Goal: Task Accomplishment & Management: Complete application form

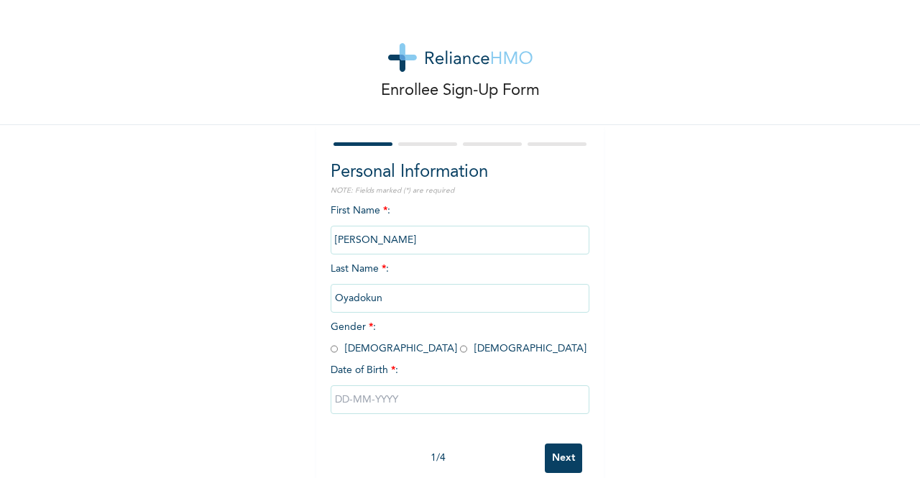
click at [331, 351] on input "radio" at bounding box center [334, 349] width 7 height 14
radio input "true"
click at [366, 405] on input "text" at bounding box center [460, 399] width 259 height 29
select select "9"
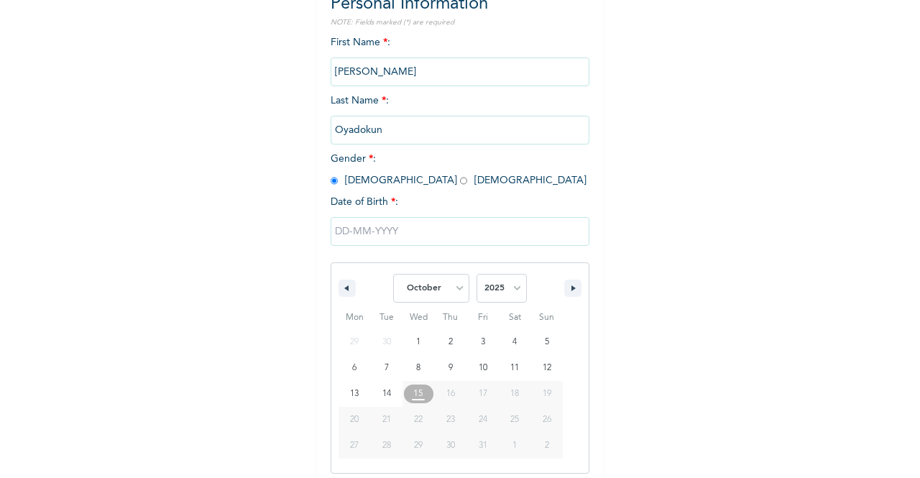
scroll to position [176, 0]
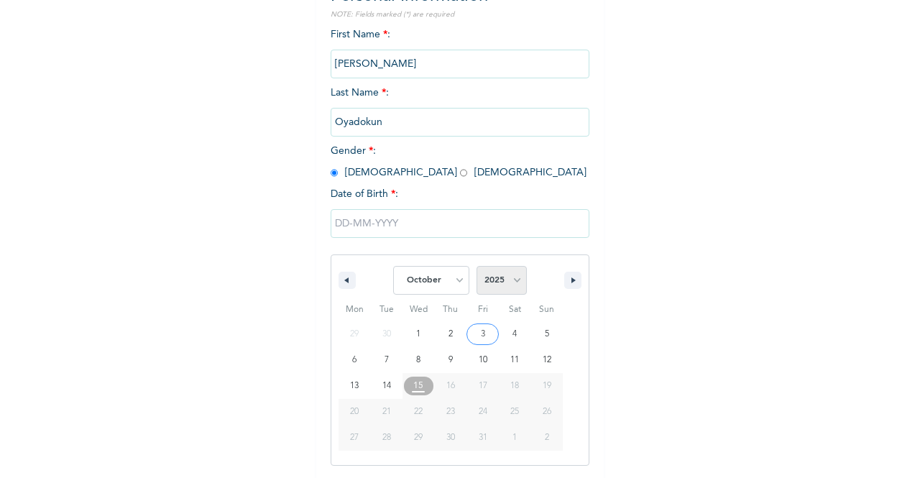
click at [499, 276] on select "2025 2024 2023 2022 2021 2020 2019 2018 2017 2016 2015 2014 2013 2012 2011 2010…" at bounding box center [501, 280] width 50 height 29
select select "1999"
click at [476, 267] on select "2025 2024 2023 2022 2021 2020 2019 2018 2017 2016 2015 2014 2013 2012 2011 2010…" at bounding box center [501, 280] width 50 height 29
click at [344, 279] on button "button" at bounding box center [346, 280] width 17 height 17
select select "8"
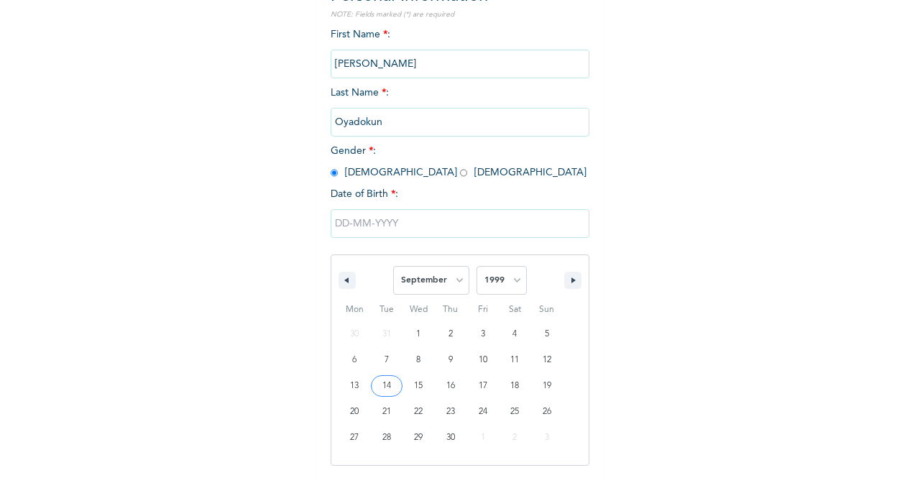
type input "[DATE]"
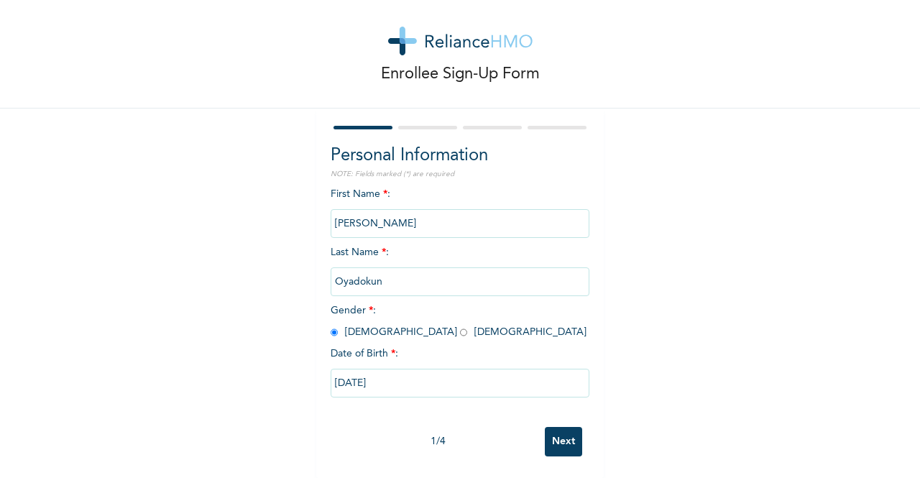
scroll to position [29, 0]
click at [555, 427] on input "Next" at bounding box center [563, 441] width 37 height 29
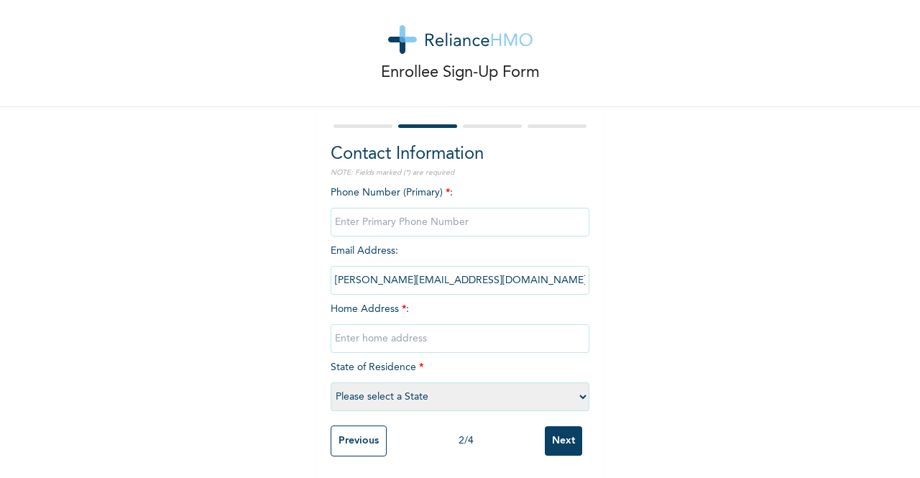
click at [385, 208] on input "phone" at bounding box center [460, 222] width 259 height 29
type input "08145241956"
type input "[STREET_ADDRESS]"
select select "25"
drag, startPoint x: 397, startPoint y: 211, endPoint x: 309, endPoint y: 212, distance: 87.7
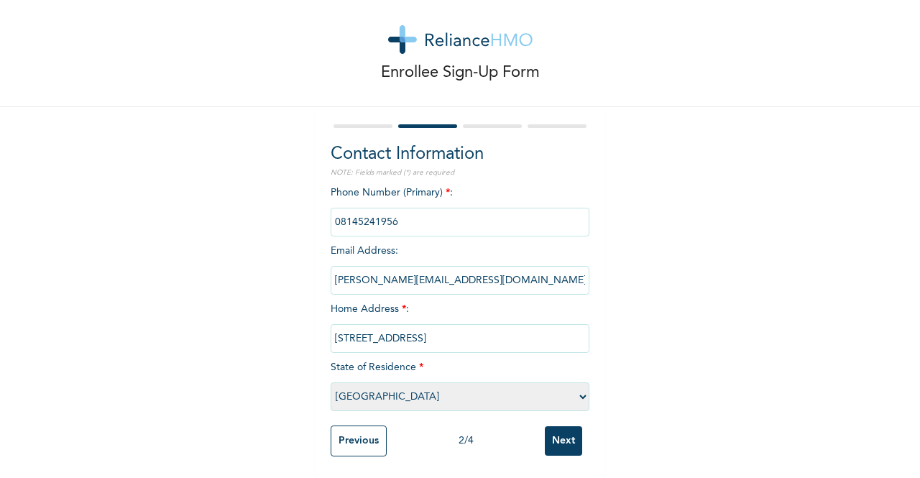
click at [309, 212] on div "Enrollee Sign-Up Form Contact Information NOTE: Fields marked (*) are required …" at bounding box center [460, 230] width 920 height 496
type input "07057188644"
click at [552, 430] on input "Next" at bounding box center [563, 440] width 37 height 29
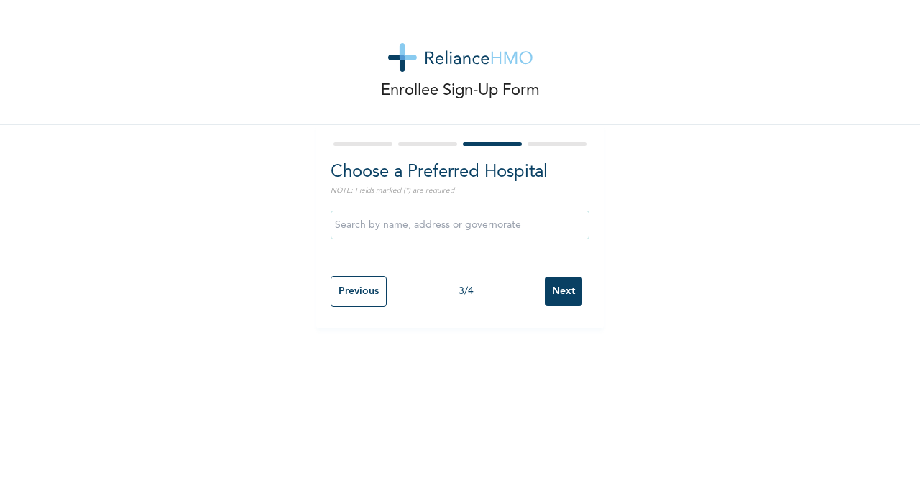
click at [417, 229] on input "text" at bounding box center [460, 225] width 259 height 29
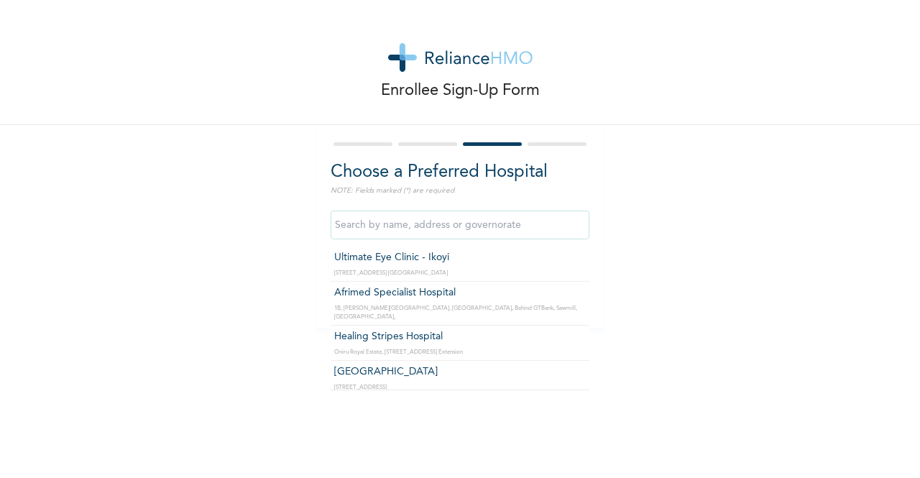
click at [445, 224] on input "text" at bounding box center [460, 225] width 259 height 29
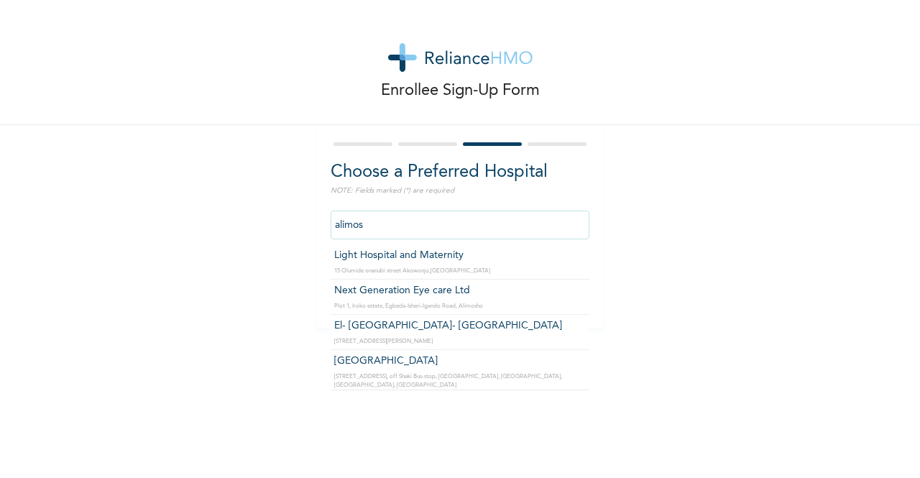
scroll to position [100, 0]
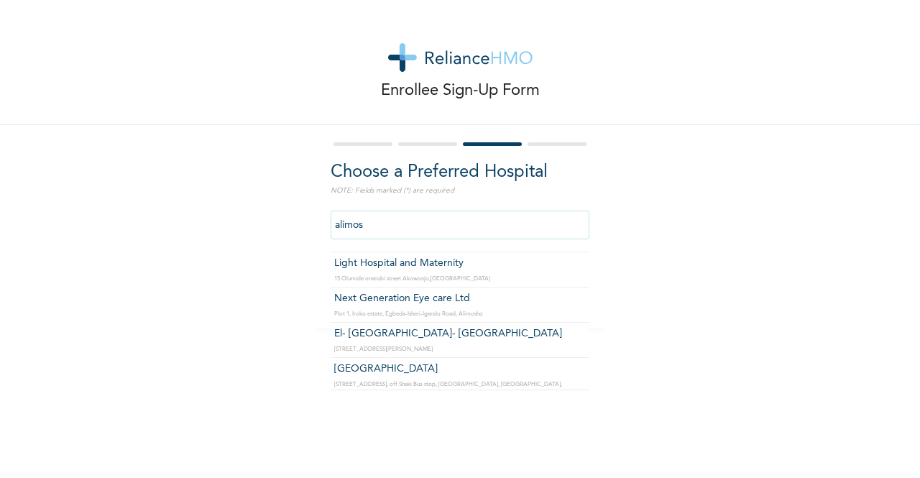
drag, startPoint x: 382, startPoint y: 221, endPoint x: 303, endPoint y: 213, distance: 79.4
click at [303, 213] on div "Enrollee Sign-Up Form Choose a Preferred Hospital NOTE: Fields marked (*) are r…" at bounding box center [460, 164] width 920 height 328
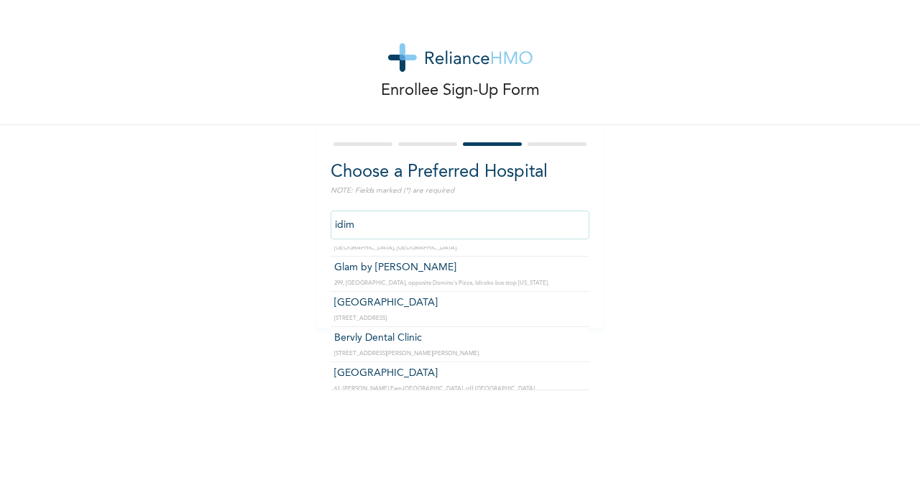
scroll to position [355, 0]
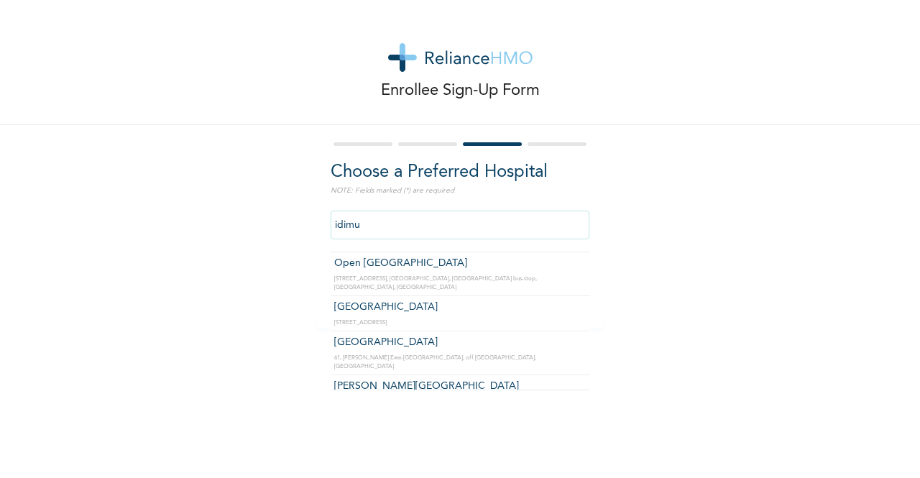
drag, startPoint x: 365, startPoint y: 223, endPoint x: 314, endPoint y: 216, distance: 51.4
click at [316, 216] on div "Choose a Preferred Hospital NOTE: Fields marked (*) are required [GEOGRAPHIC_DA…" at bounding box center [459, 226] width 287 height 203
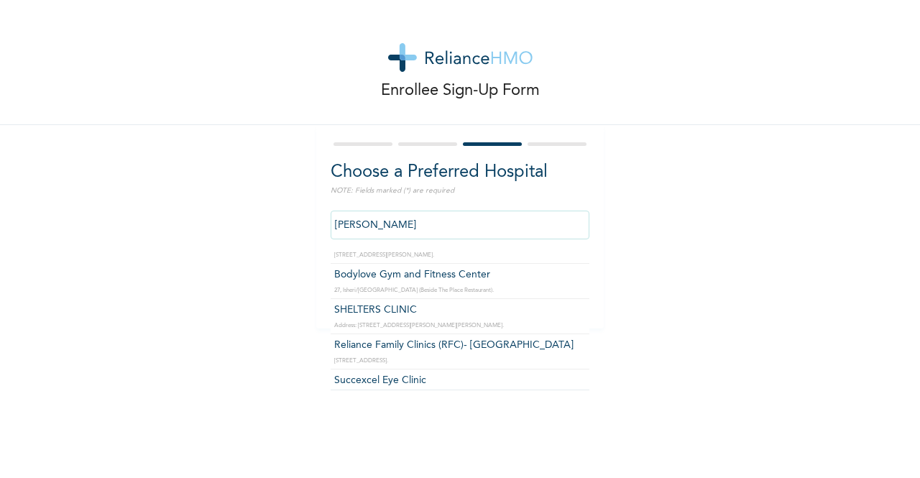
scroll to position [826, 0]
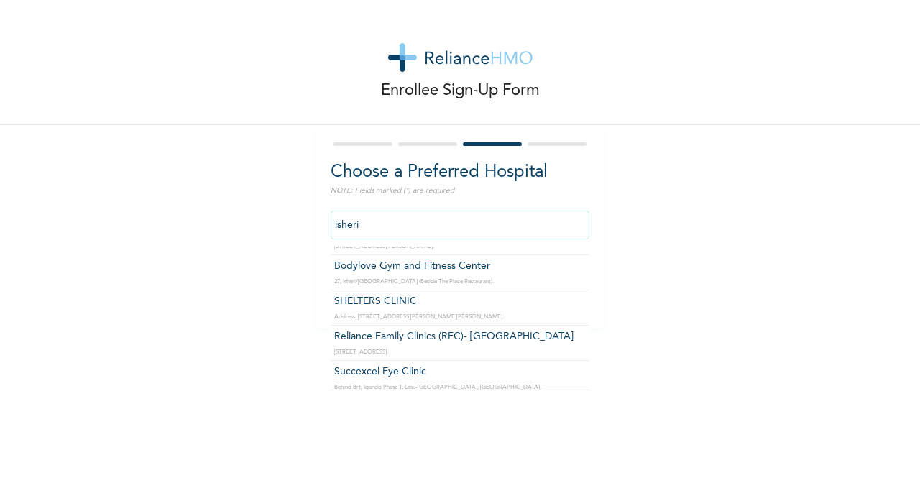
drag, startPoint x: 370, startPoint y: 216, endPoint x: 300, endPoint y: 214, distance: 70.5
click at [300, 214] on div "Enrollee Sign-Up Form Choose a Preferred Hospital NOTE: Fields marked (*) are r…" at bounding box center [460, 164] width 920 height 328
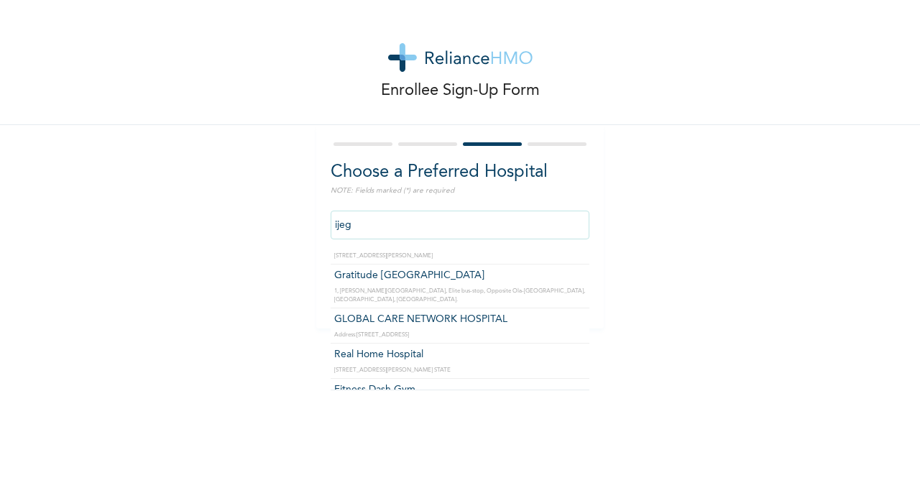
scroll to position [145, 0]
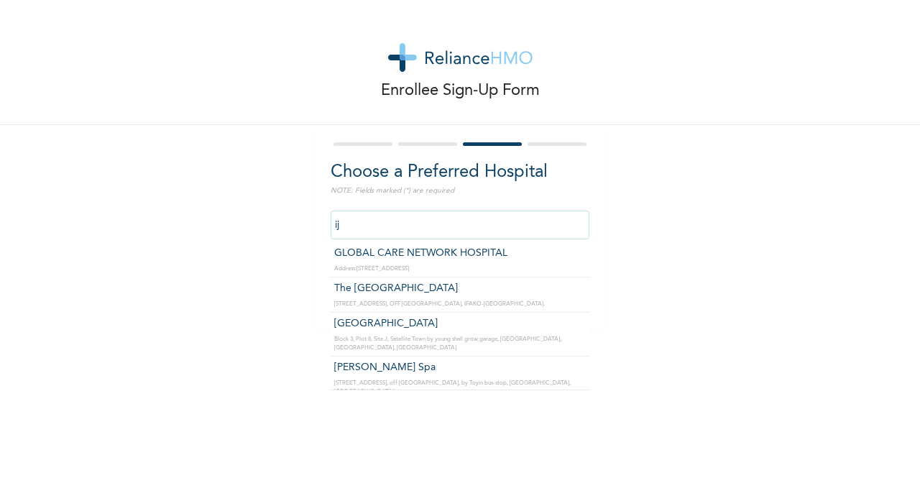
type input "i"
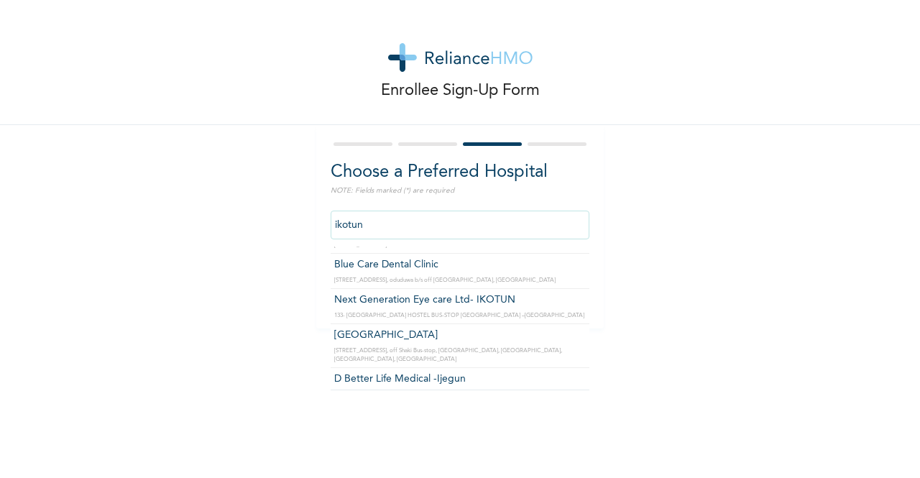
scroll to position [0, 0]
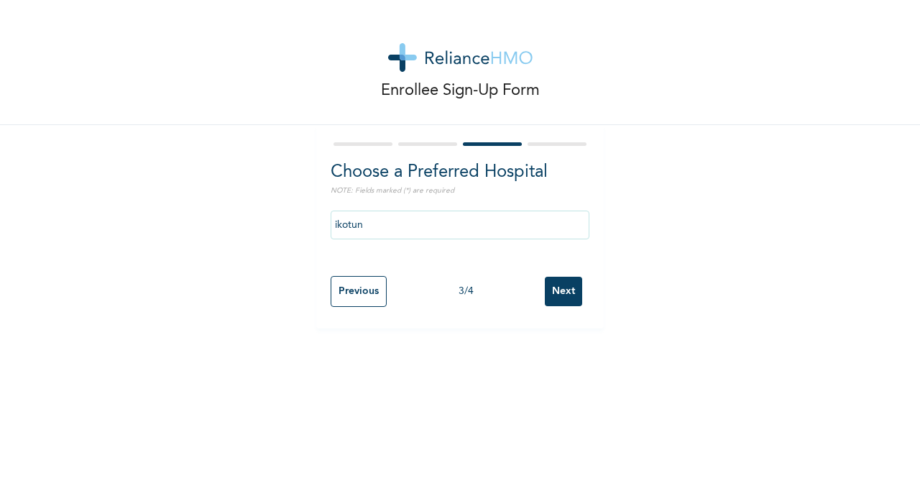
click at [734, 238] on div "Enrollee Sign-Up Form Choose a Preferred Hospital NOTE: Fields marked (*) are r…" at bounding box center [460, 164] width 920 height 328
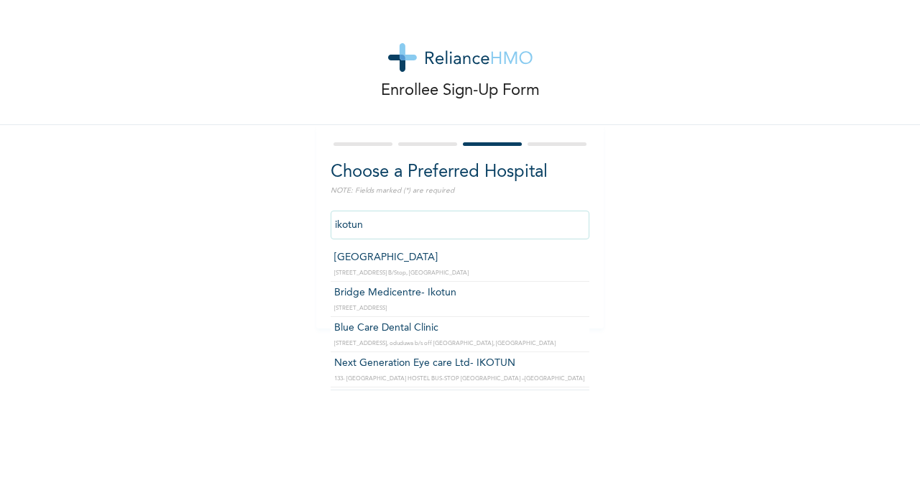
drag, startPoint x: 377, startPoint y: 228, endPoint x: 315, endPoint y: 229, distance: 61.8
click at [316, 229] on div "Choose a Preferred Hospital NOTE: Fields marked (*) are required [GEOGRAPHIC_DA…" at bounding box center [459, 226] width 287 height 203
click at [382, 225] on input "ikotun" at bounding box center [460, 225] width 259 height 29
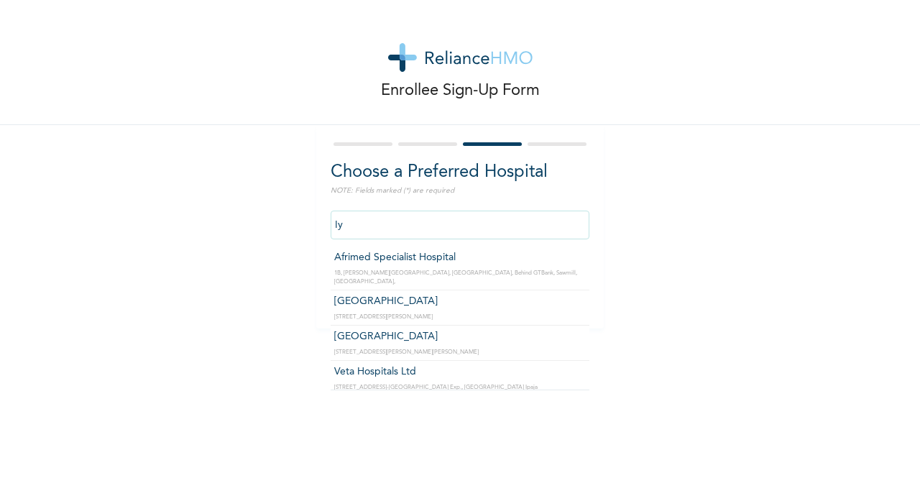
type input "I"
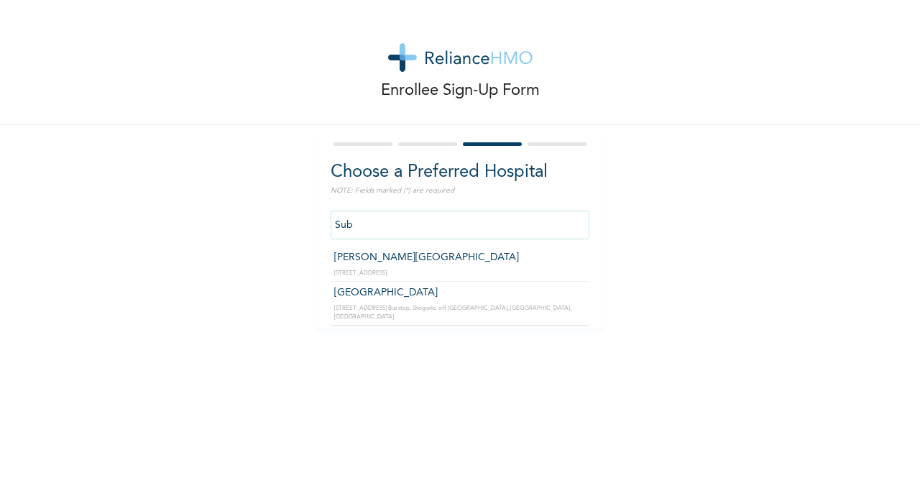
type input "[PERSON_NAME][GEOGRAPHIC_DATA]"
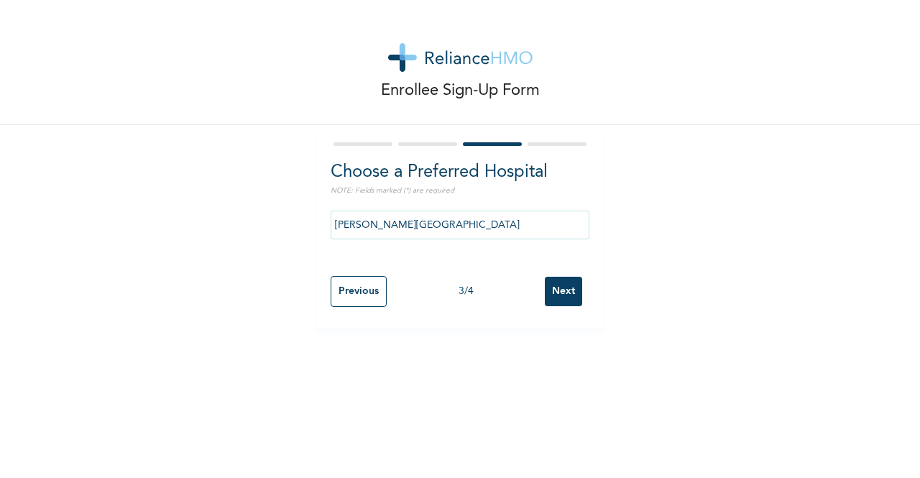
click at [555, 287] on input "Next" at bounding box center [563, 291] width 37 height 29
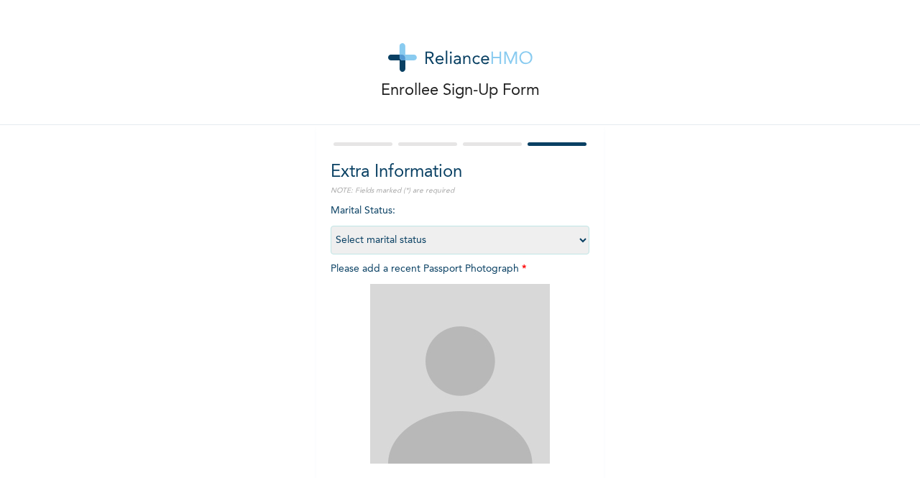
click at [467, 242] on select "Select marital status [DEMOGRAPHIC_DATA] Married [DEMOGRAPHIC_DATA] Widow/[DEMO…" at bounding box center [460, 240] width 259 height 29
select select "1"
click at [331, 226] on select "Select marital status [DEMOGRAPHIC_DATA] Married [DEMOGRAPHIC_DATA] Widow/[DEMO…" at bounding box center [460, 240] width 259 height 29
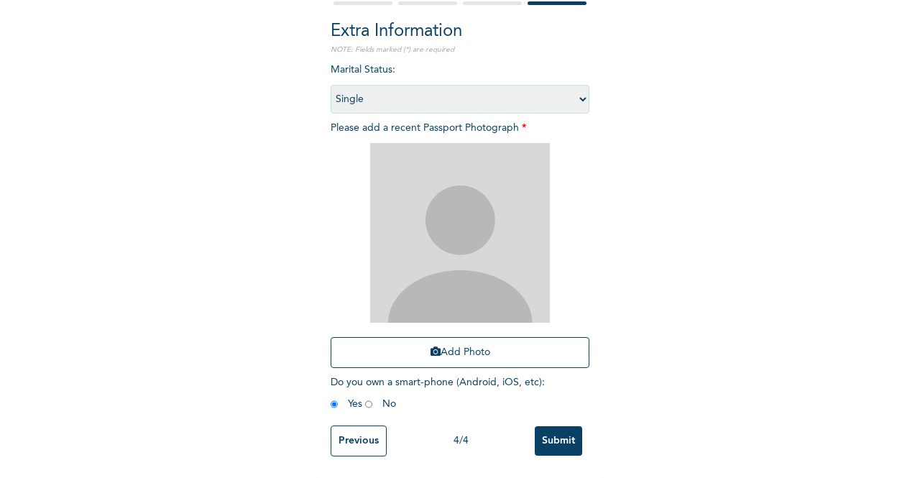
scroll to position [152, 0]
click at [493, 340] on button "Add Photo" at bounding box center [460, 352] width 259 height 31
click at [459, 265] on img at bounding box center [460, 233] width 180 height 180
click at [465, 345] on button "Add Photo" at bounding box center [460, 352] width 259 height 31
click at [379, 355] on button "Add Photo" at bounding box center [460, 352] width 259 height 31
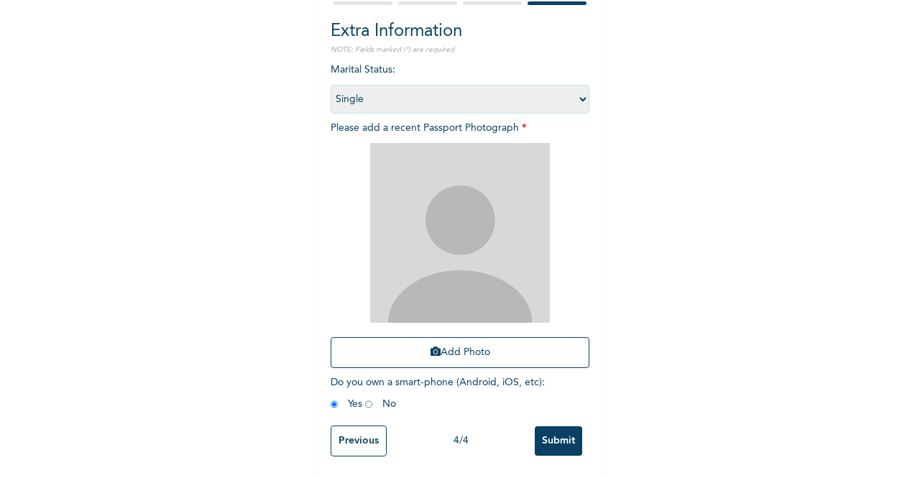
scroll to position [145, 0]
click at [481, 352] on button "Add Photo" at bounding box center [460, 352] width 259 height 31
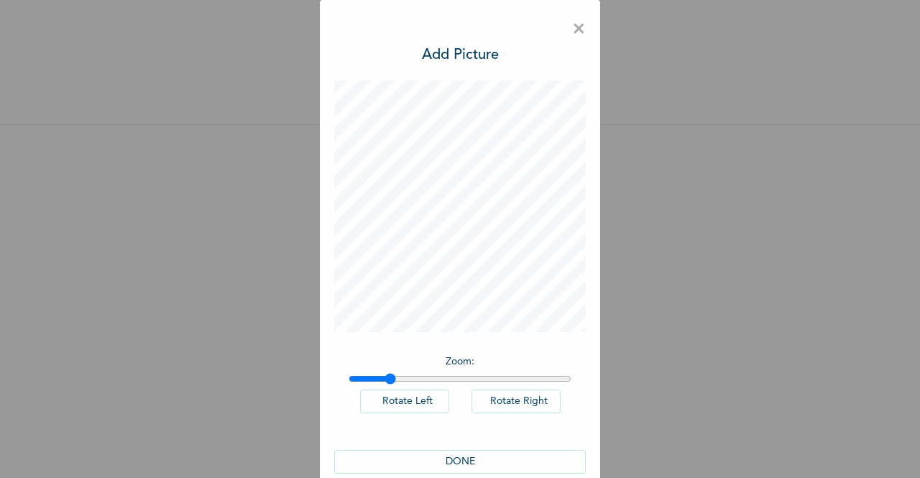
drag, startPoint x: 348, startPoint y: 379, endPoint x: 385, endPoint y: 378, distance: 37.4
type input "1.17"
click at [385, 378] on input "range" at bounding box center [460, 378] width 223 height 11
click at [701, 262] on div "× Add Picture Zoom : Rotate Left Rotate Right DONE" at bounding box center [460, 239] width 920 height 478
drag, startPoint x: 701, startPoint y: 262, endPoint x: 470, endPoint y: 452, distance: 299.2
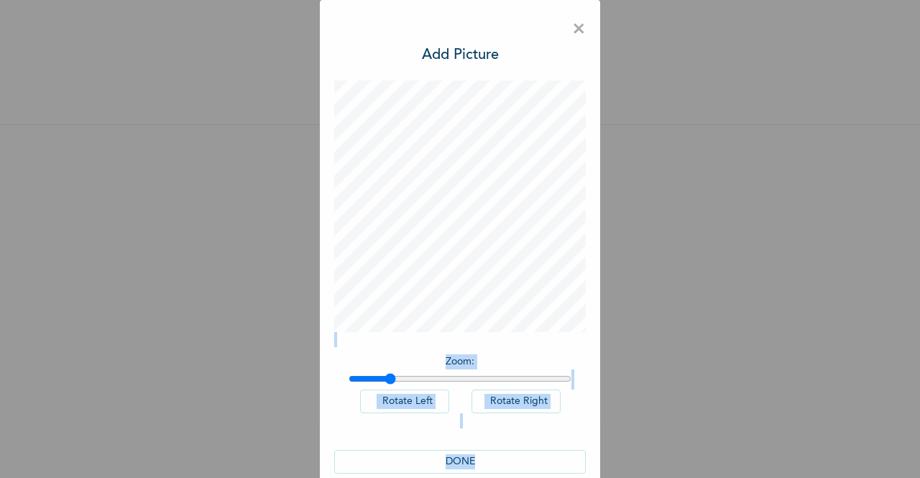
click at [470, 452] on div "× Add Picture Zoom : Rotate Left Rotate Right DONE" at bounding box center [460, 239] width 920 height 478
click at [470, 452] on button "DONE" at bounding box center [460, 462] width 252 height 24
click at [469, 453] on button "DONE" at bounding box center [460, 462] width 252 height 24
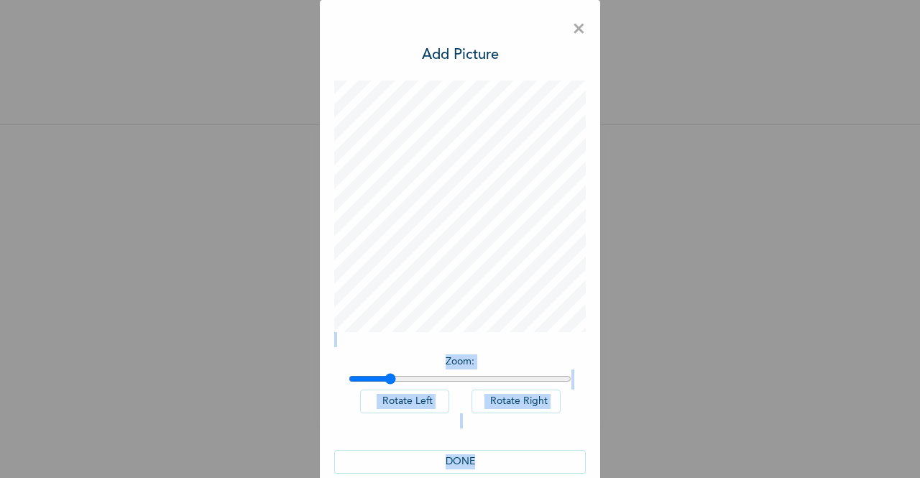
click at [469, 453] on button "DONE" at bounding box center [460, 462] width 252 height 24
drag, startPoint x: 469, startPoint y: 453, endPoint x: 490, endPoint y: 456, distance: 21.7
click at [490, 456] on button "DONE" at bounding box center [460, 462] width 252 height 24
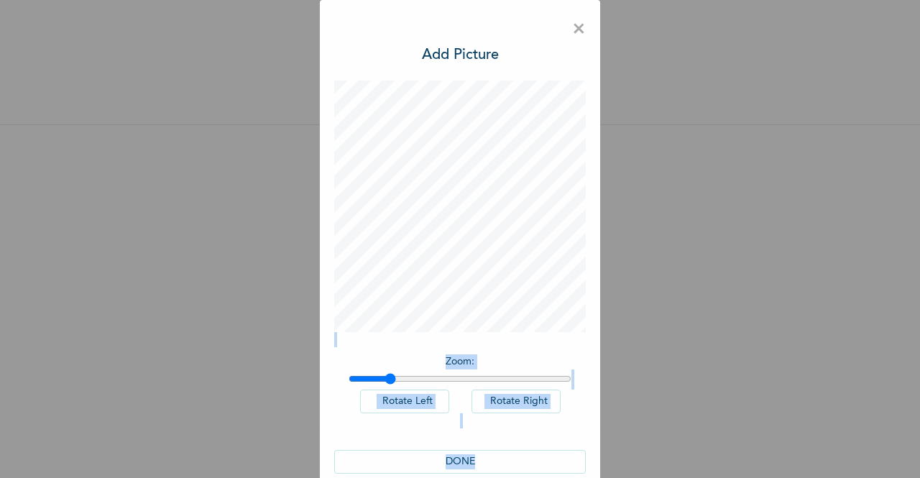
click at [490, 456] on button "DONE" at bounding box center [460, 462] width 252 height 24
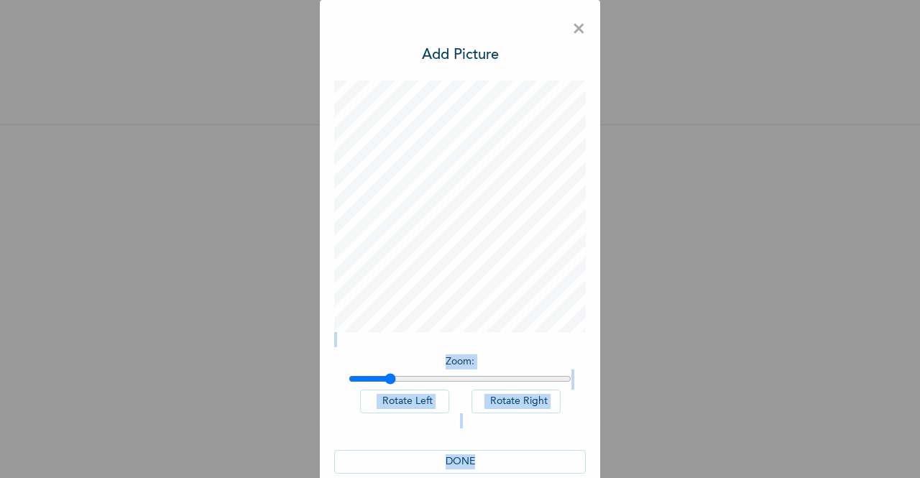
click at [224, 258] on div "× Add Picture Zoom : Rotate Left Rotate Right DONE" at bounding box center [460, 239] width 920 height 478
click at [441, 464] on button "DONE" at bounding box center [460, 462] width 252 height 24
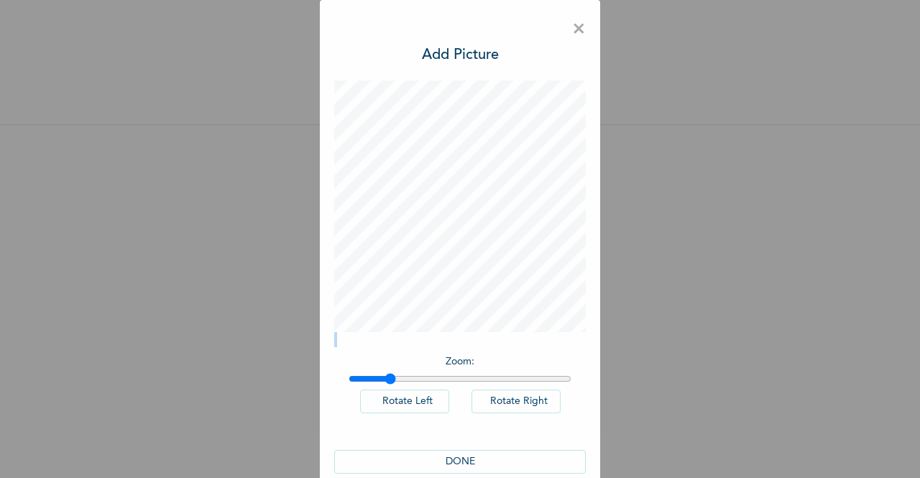
click at [446, 456] on button "DONE" at bounding box center [460, 462] width 252 height 24
drag, startPoint x: 446, startPoint y: 456, endPoint x: 499, endPoint y: 389, distance: 85.4
click at [499, 389] on div "Zoom : Rotate Left Rotate Right DONE" at bounding box center [460, 283] width 252 height 407
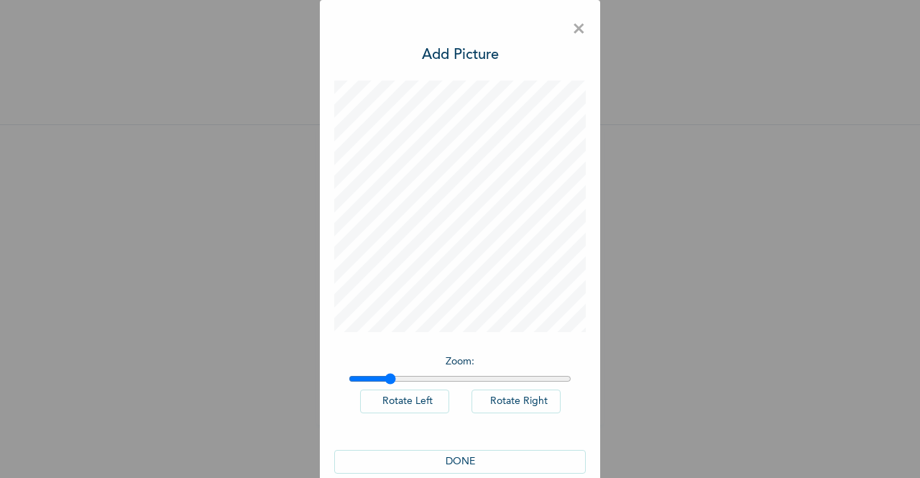
click at [574, 29] on span "×" at bounding box center [579, 29] width 14 height 30
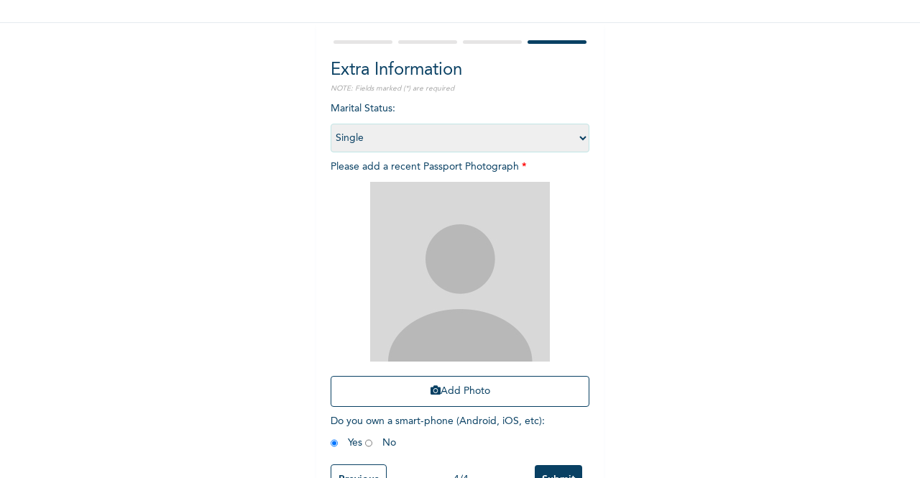
scroll to position [152, 0]
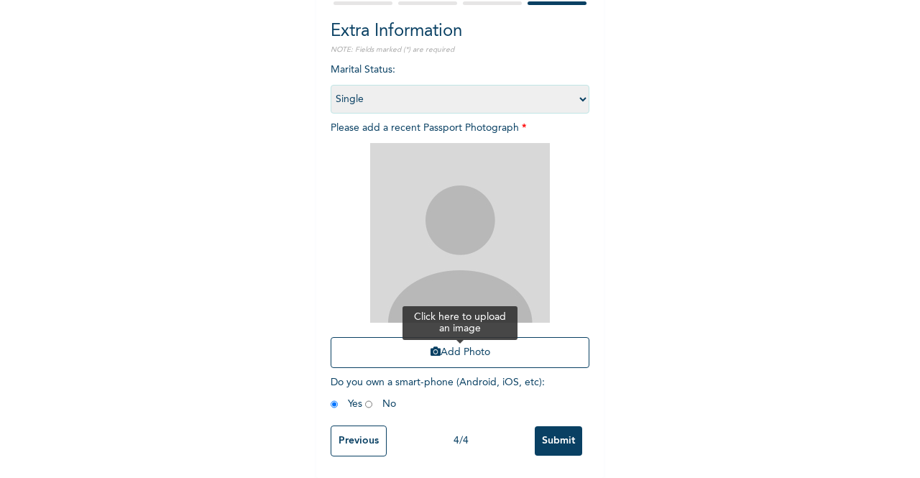
click at [407, 337] on button "Add Photo" at bounding box center [460, 352] width 259 height 31
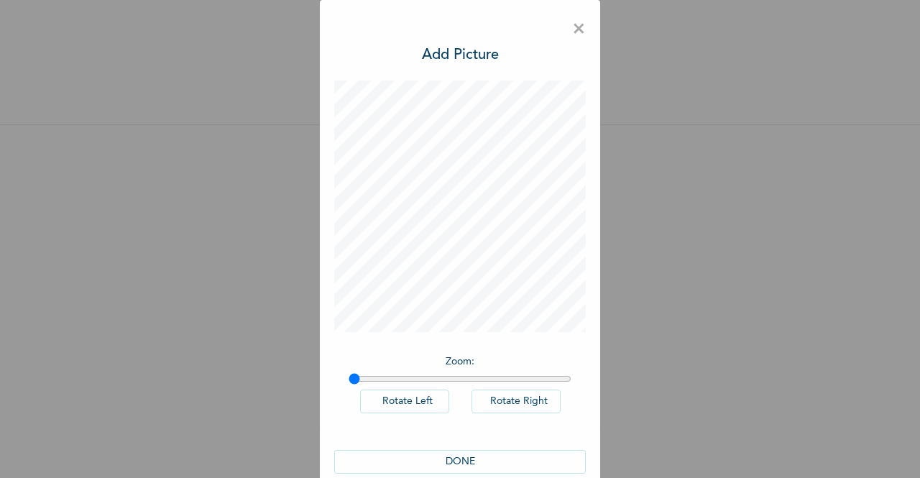
scroll to position [0, 0]
drag, startPoint x: 351, startPoint y: 379, endPoint x: 543, endPoint y: 377, distance: 191.9
click at [543, 377] on input "range" at bounding box center [460, 378] width 223 height 11
drag, startPoint x: 544, startPoint y: 377, endPoint x: 561, endPoint y: 377, distance: 16.5
type input "2"
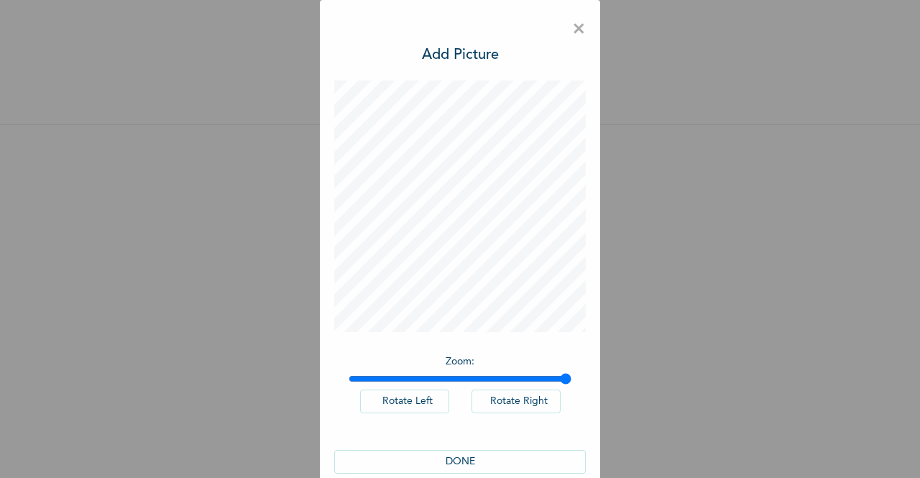
click at [561, 377] on input "range" at bounding box center [460, 378] width 223 height 11
click at [448, 466] on button "DONE" at bounding box center [460, 462] width 252 height 24
click at [447, 461] on button "DONE" at bounding box center [460, 462] width 252 height 24
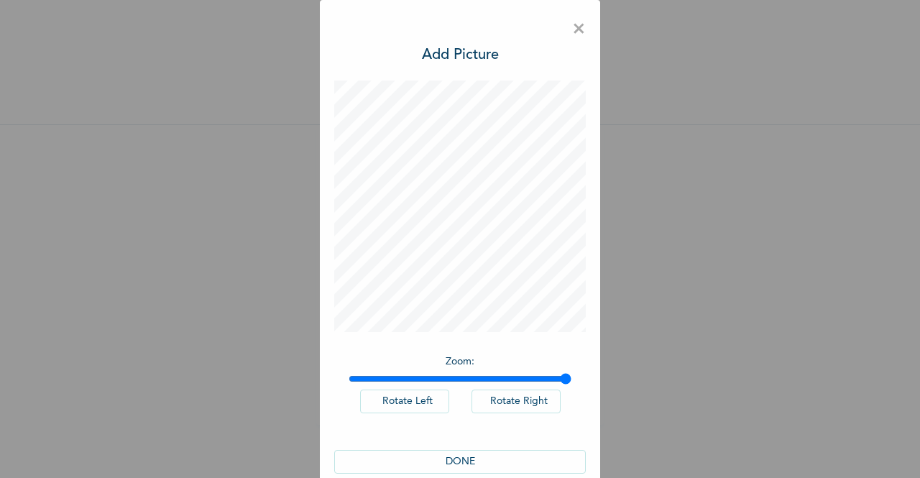
click at [447, 461] on button "DONE" at bounding box center [460, 462] width 252 height 24
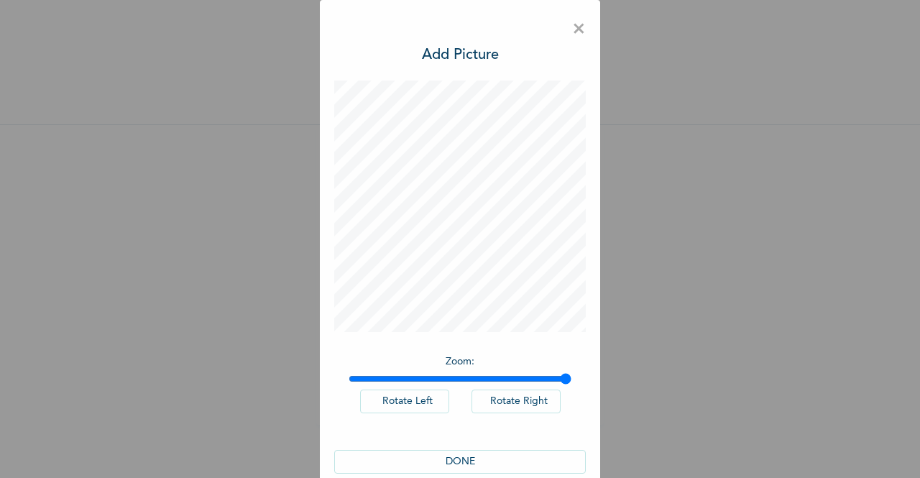
click at [447, 461] on button "DONE" at bounding box center [460, 462] width 252 height 24
click at [572, 38] on span "×" at bounding box center [579, 29] width 14 height 30
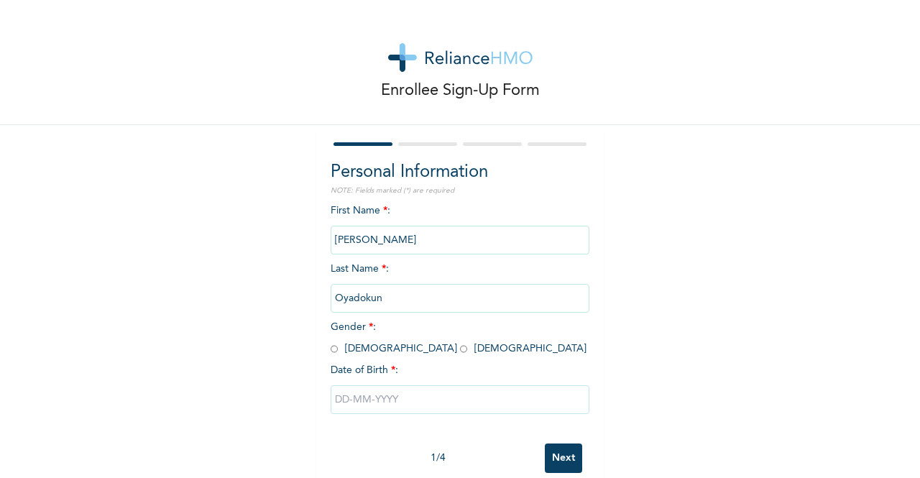
click at [421, 404] on input "text" at bounding box center [460, 399] width 259 height 29
select select "9"
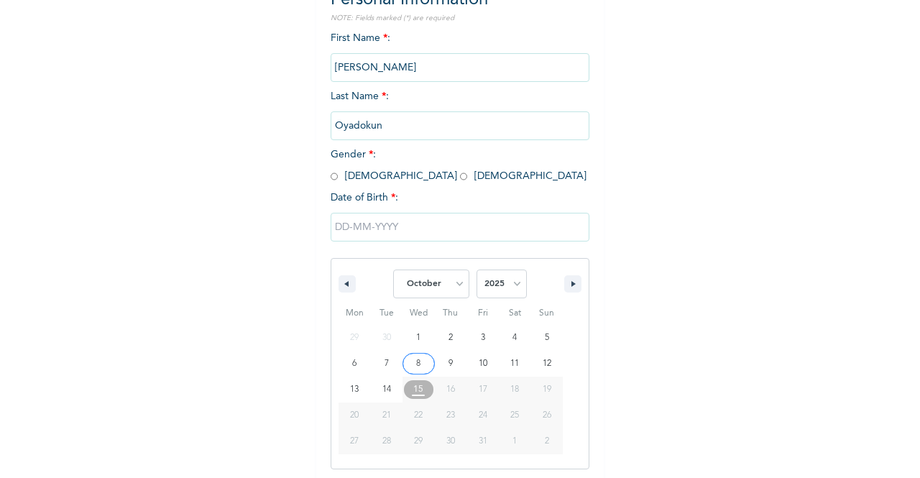
scroll to position [176, 0]
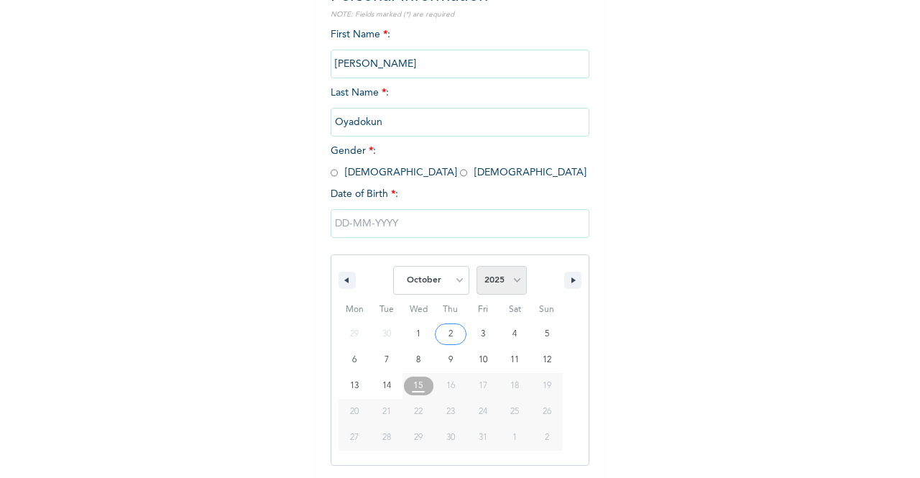
click at [515, 277] on select "2025 2024 2023 2022 2021 2020 2019 2018 2017 2016 2015 2014 2013 2012 2011 2010…" at bounding box center [501, 280] width 50 height 29
select select "1999"
click at [476, 267] on select "2025 2024 2023 2022 2021 2020 2019 2018 2017 2016 2015 2014 2013 2012 2011 2010…" at bounding box center [501, 280] width 50 height 29
click at [454, 283] on select "January February March April May June July August September October November De…" at bounding box center [431, 280] width 76 height 29
select select "8"
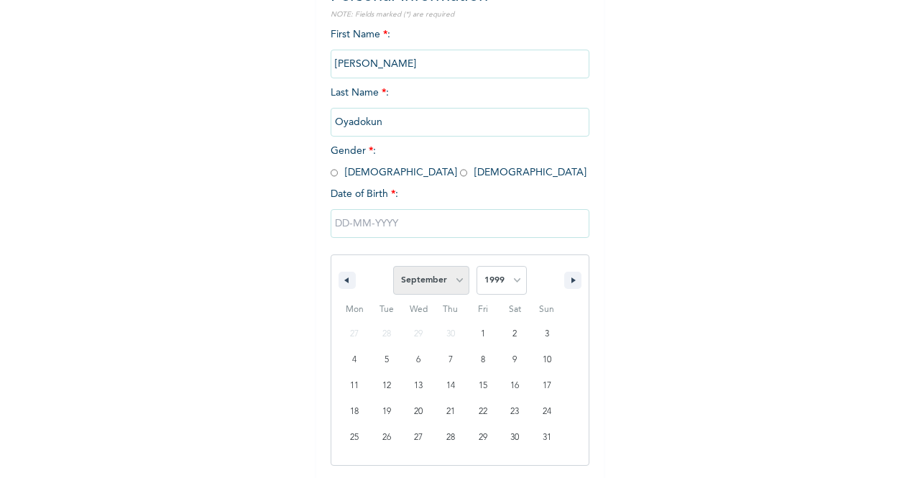
click at [393, 267] on select "January February March April May June July August September October November De…" at bounding box center [431, 280] width 76 height 29
type input "[DATE]"
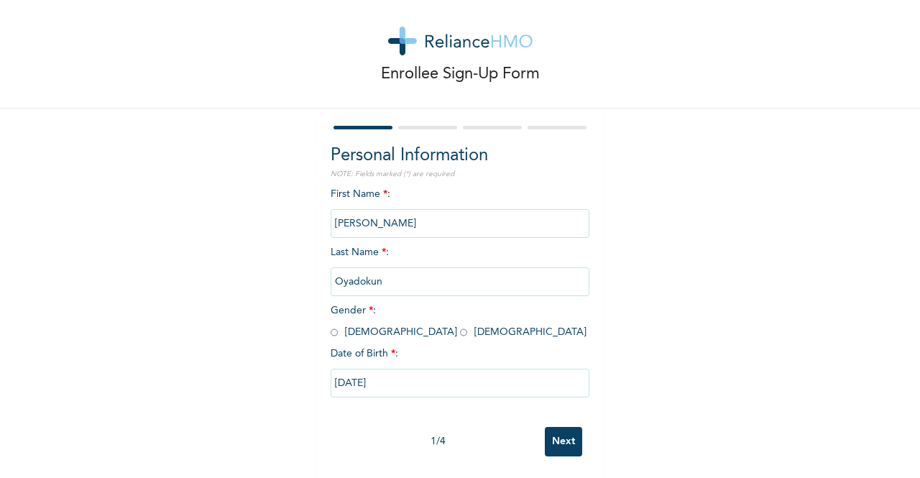
click at [549, 430] on input "Next" at bounding box center [563, 441] width 37 height 29
click at [331, 326] on input "radio" at bounding box center [334, 333] width 7 height 14
radio input "true"
click at [560, 428] on input "Next" at bounding box center [563, 441] width 37 height 29
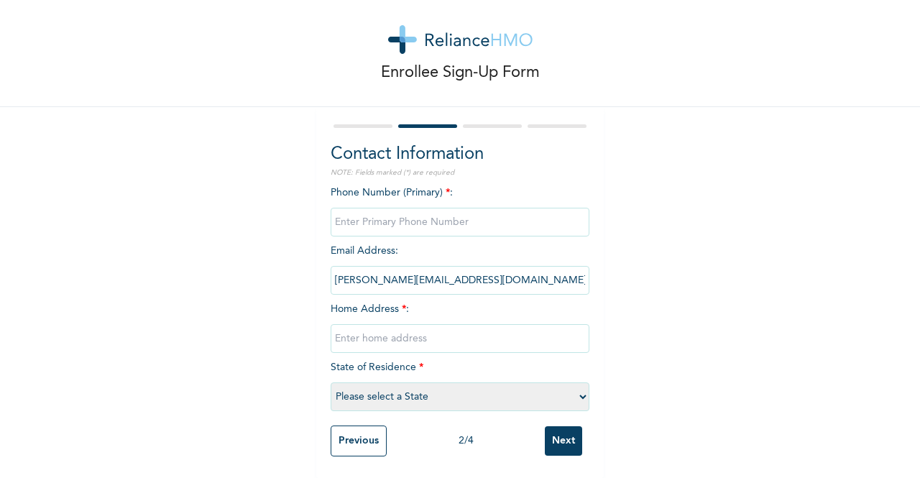
click at [399, 328] on input "text" at bounding box center [460, 338] width 259 height 29
type input "[STREET_ADDRESS]"
type input "08145241956"
select select "25"
click at [573, 433] on input "Next" at bounding box center [563, 440] width 37 height 29
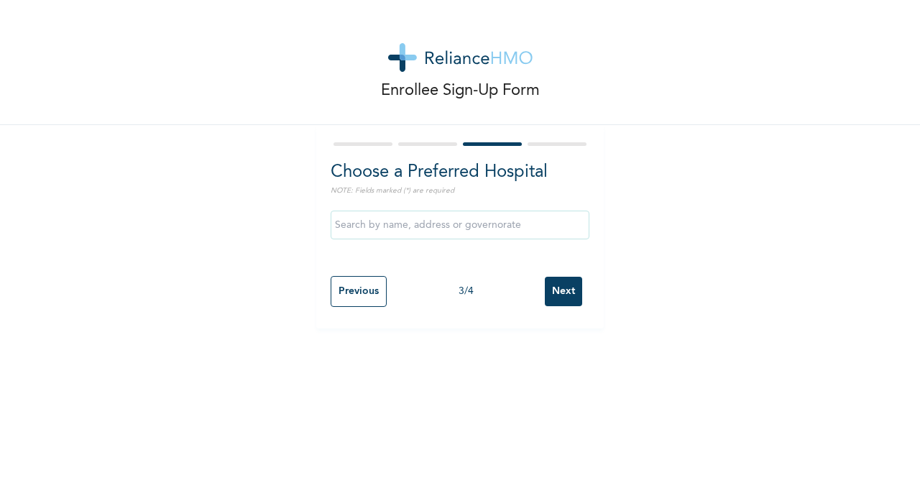
scroll to position [0, 0]
click at [442, 229] on input "text" at bounding box center [460, 225] width 259 height 29
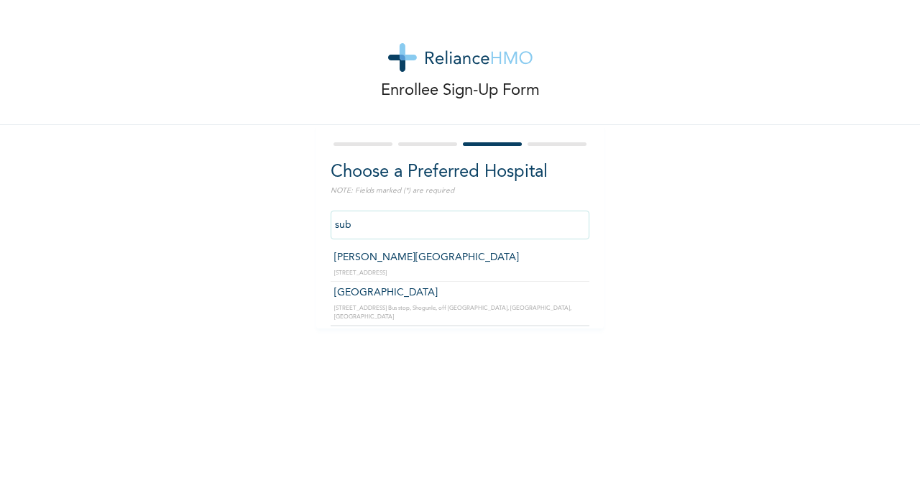
type input "[PERSON_NAME][GEOGRAPHIC_DATA]"
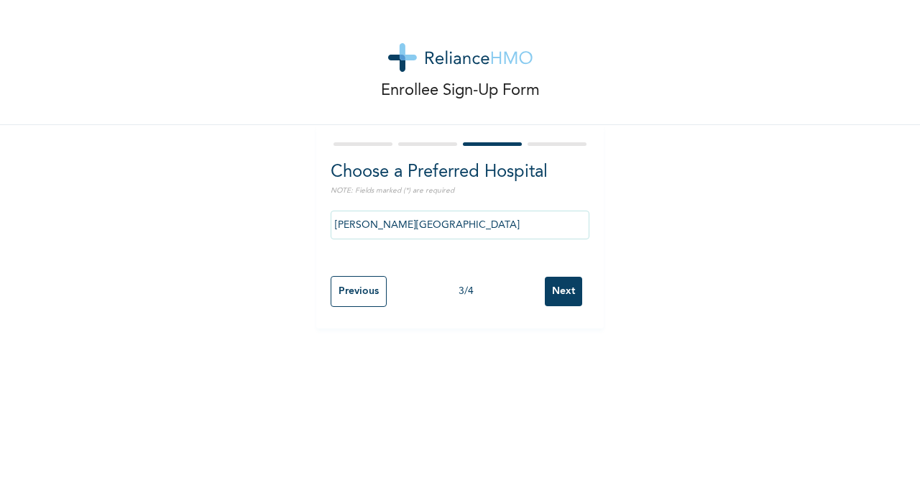
click at [568, 294] on input "Next" at bounding box center [563, 291] width 37 height 29
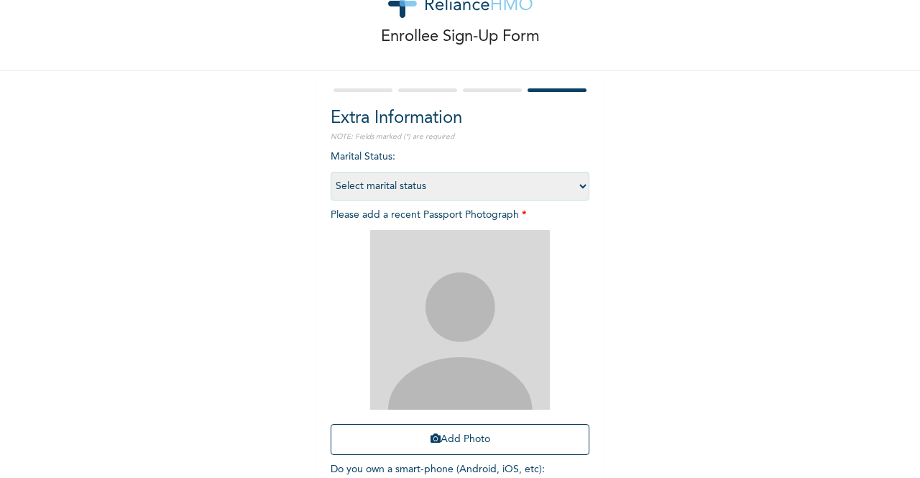
scroll to position [87, 0]
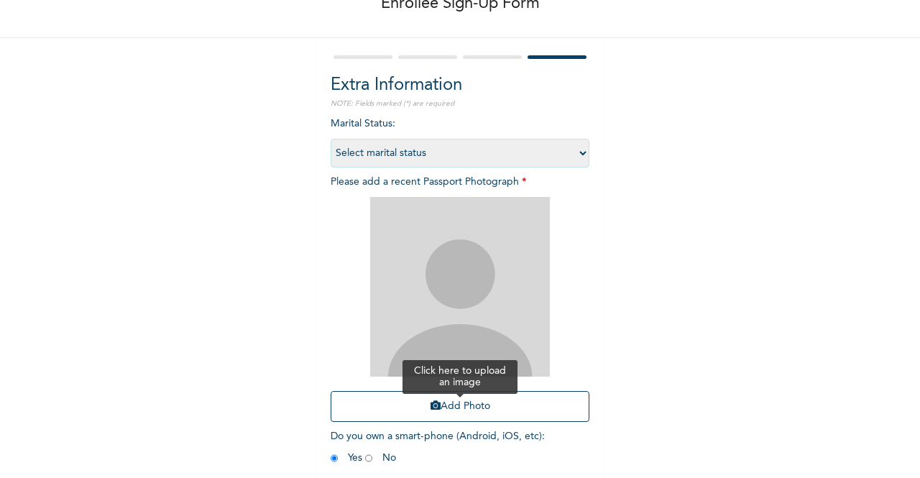
click at [430, 401] on icon "button" at bounding box center [435, 405] width 10 height 10
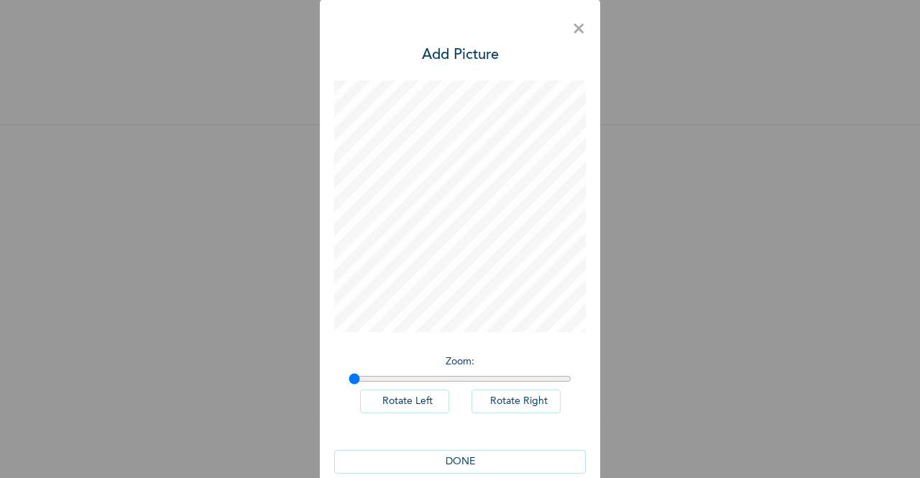
scroll to position [0, 0]
click at [387, 378] on input "range" at bounding box center [460, 378] width 223 height 11
click at [480, 377] on input "range" at bounding box center [460, 378] width 223 height 11
drag, startPoint x: 475, startPoint y: 380, endPoint x: 593, endPoint y: 375, distance: 118.0
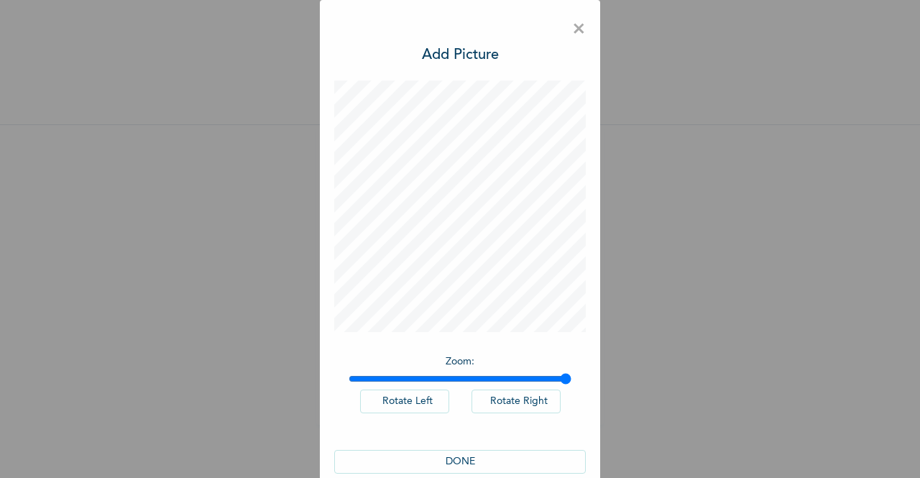
type input "2"
click at [571, 375] on input "range" at bounding box center [460, 378] width 223 height 11
click at [421, 397] on button "Rotate Left" at bounding box center [404, 401] width 89 height 24
click at [522, 402] on button "Rotate Right" at bounding box center [515, 401] width 89 height 24
click at [469, 455] on button "DONE" at bounding box center [460, 462] width 252 height 24
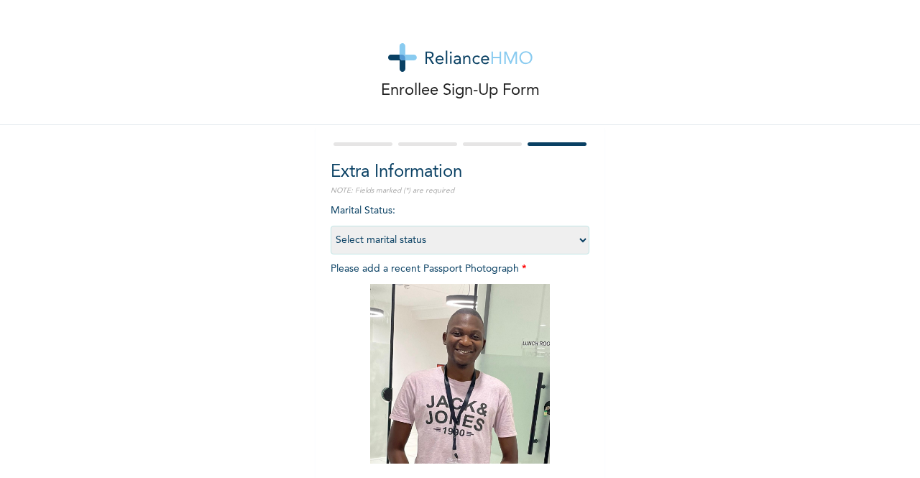
click at [571, 246] on select "Select marital status [DEMOGRAPHIC_DATA] Married [DEMOGRAPHIC_DATA] Widow/[DEMO…" at bounding box center [460, 240] width 259 height 29
select select "1"
click at [331, 226] on select "Select marital status [DEMOGRAPHIC_DATA] Married [DEMOGRAPHIC_DATA] Widow/[DEMO…" at bounding box center [460, 240] width 259 height 29
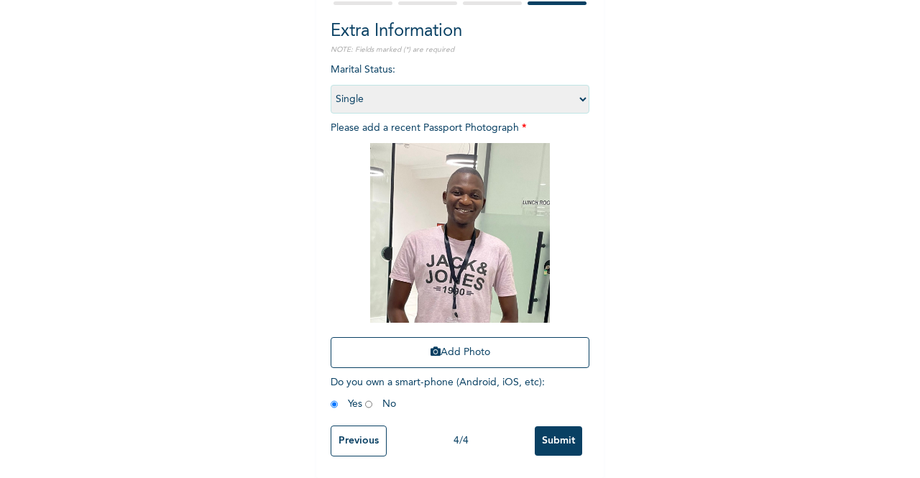
scroll to position [152, 0]
click at [550, 426] on input "Submit" at bounding box center [558, 440] width 47 height 29
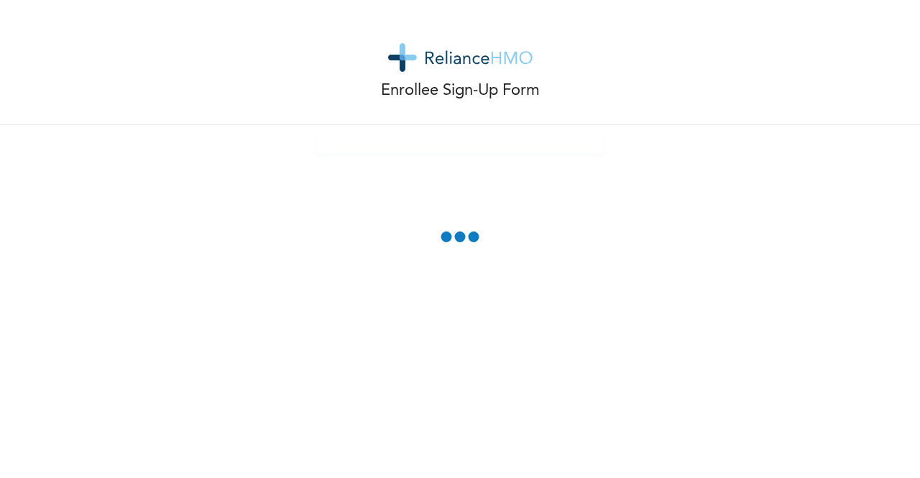
scroll to position [0, 0]
